Goal: Check status: Check status

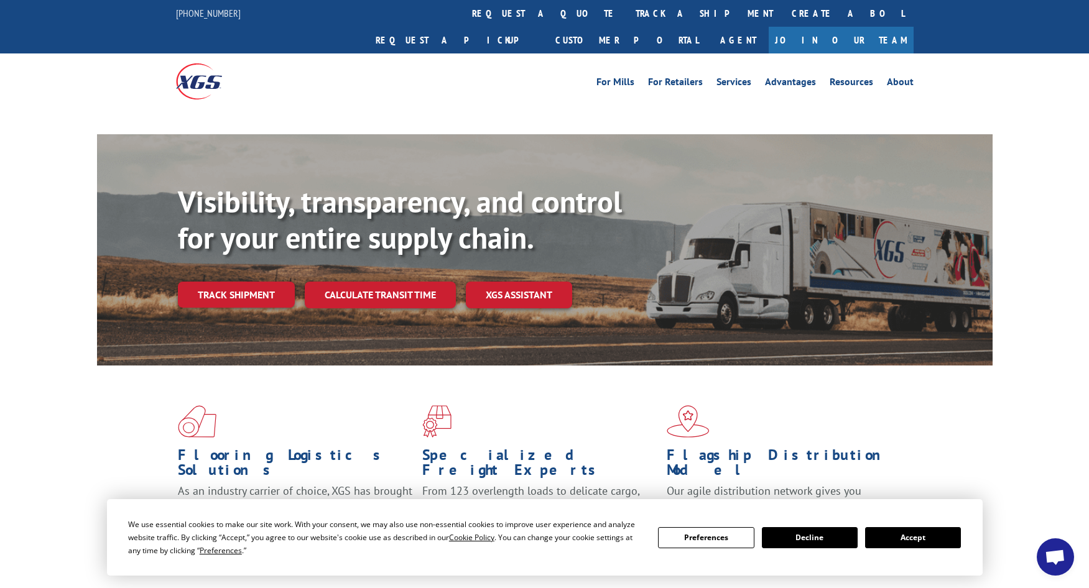
click at [915, 526] on div "We use essential cookies to make our site work. With your consent, we may also …" at bounding box center [544, 537] width 833 height 39
click at [915, 530] on button "Accept" at bounding box center [913, 538] width 96 height 21
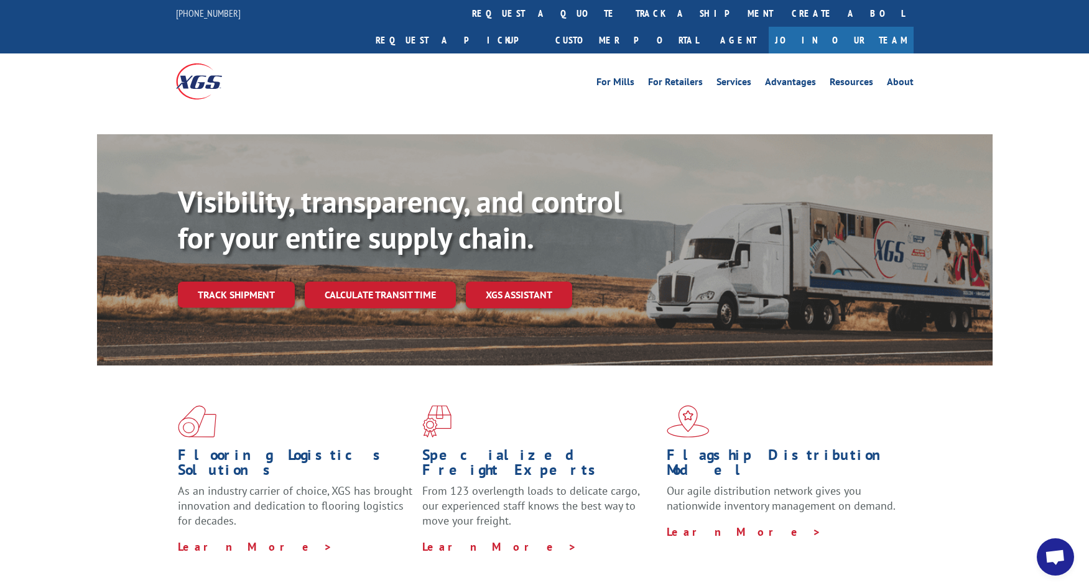
click at [243, 254] on div "Visibility, transparency, and control for your entire supply chain. Track shipm…" at bounding box center [585, 271] width 815 height 174
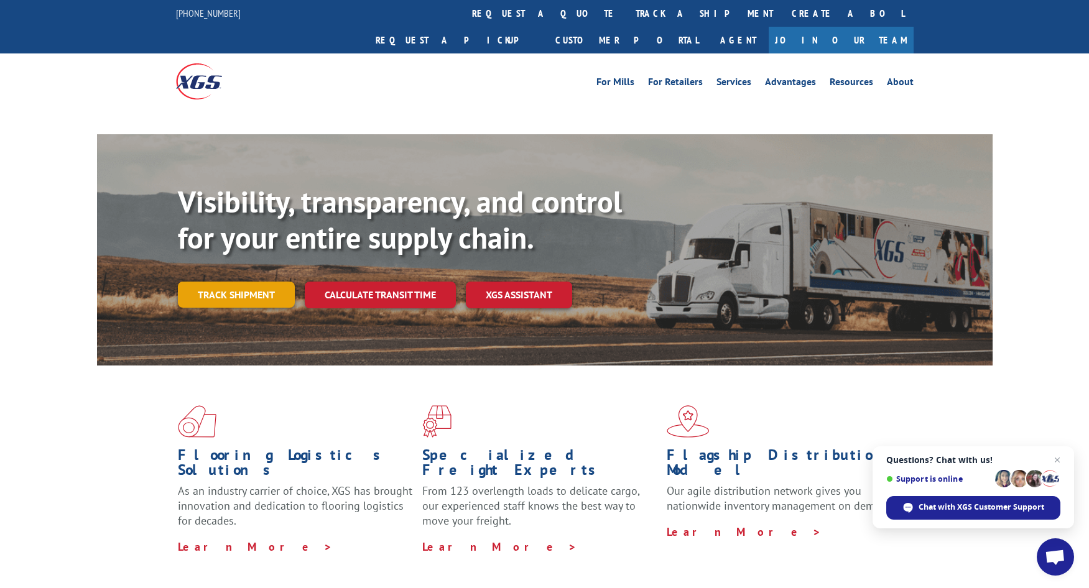
click at [249, 282] on link "Track shipment" at bounding box center [236, 295] width 117 height 26
click at [1057, 459] on span "Close chat" at bounding box center [1057, 460] width 15 height 15
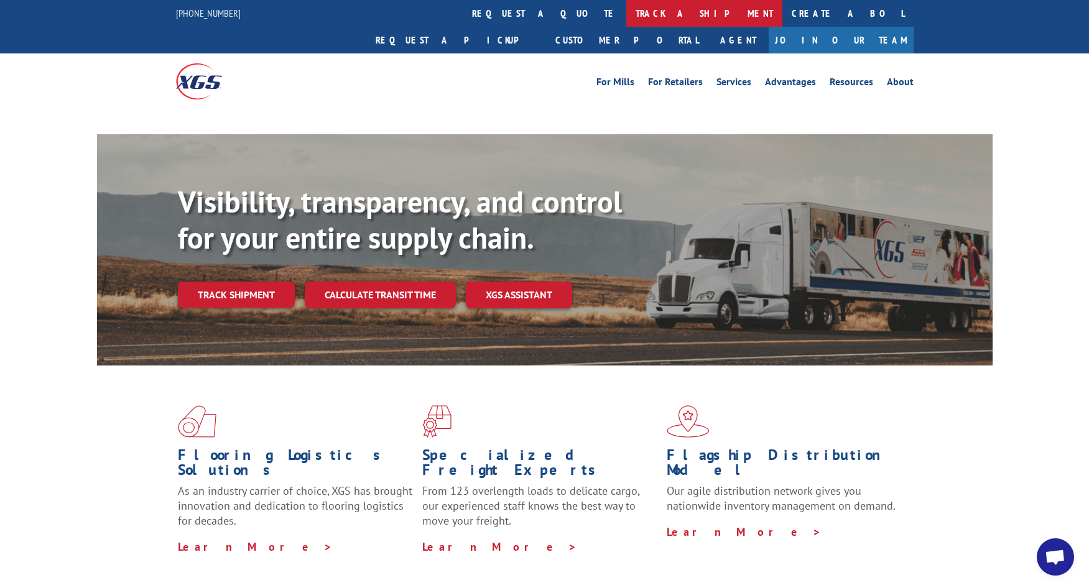
click at [626, 11] on link "track a shipment" at bounding box center [704, 13] width 156 height 27
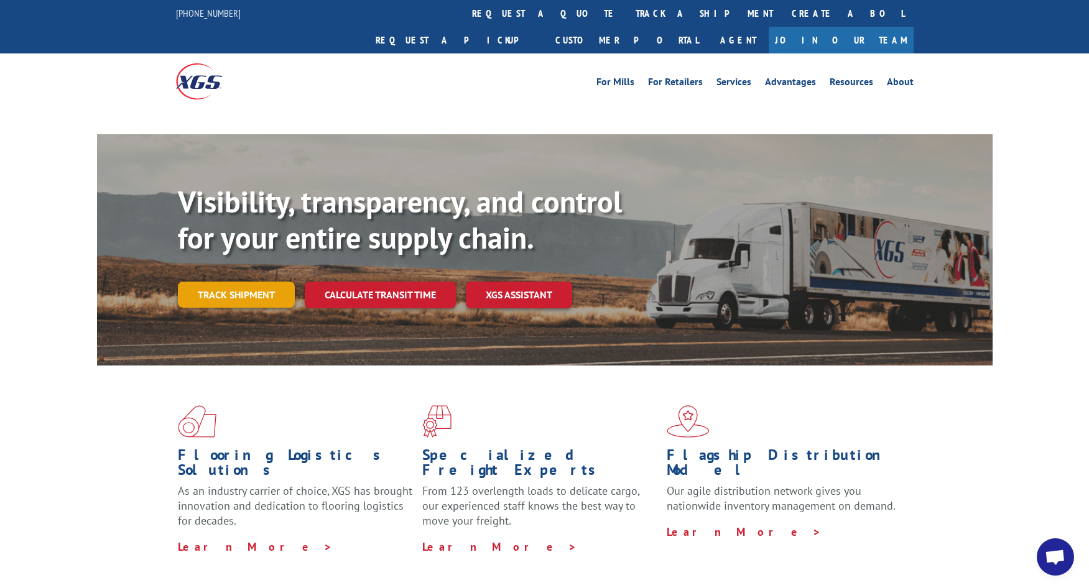
click at [227, 282] on link "Track shipment" at bounding box center [236, 295] width 117 height 26
click at [259, 282] on link "Track shipment" at bounding box center [236, 295] width 117 height 26
click at [239, 282] on link "Track shipment" at bounding box center [236, 295] width 117 height 26
click at [242, 282] on link "Track shipment" at bounding box center [236, 295] width 117 height 26
